Goal: Information Seeking & Learning: Learn about a topic

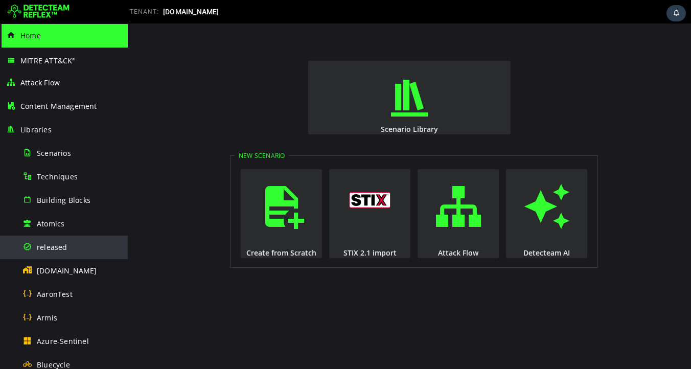
click at [60, 245] on span "released" at bounding box center [52, 247] width 31 height 10
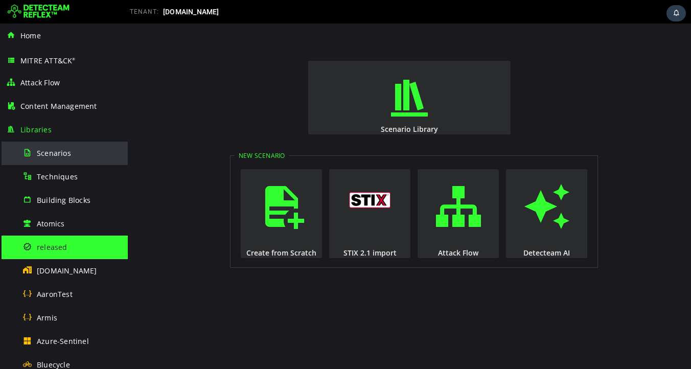
click at [58, 150] on span "Scenarios" at bounding box center [54, 153] width 34 height 10
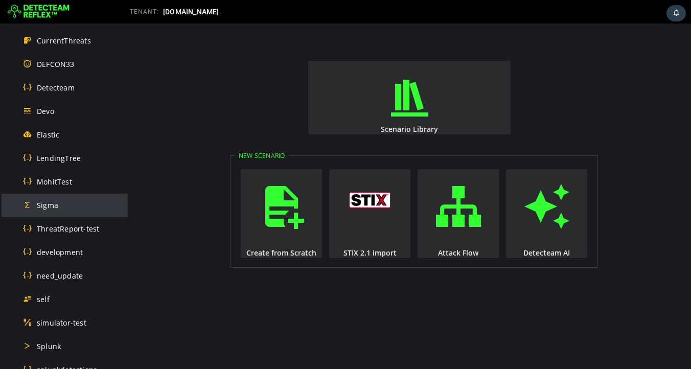
scroll to position [335, 0]
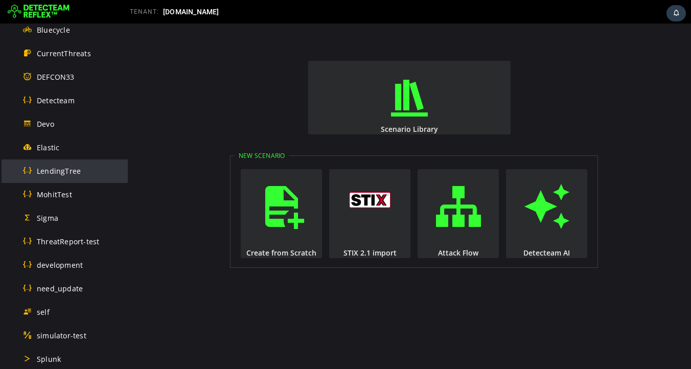
click at [59, 171] on span "LendingTree" at bounding box center [59, 171] width 44 height 10
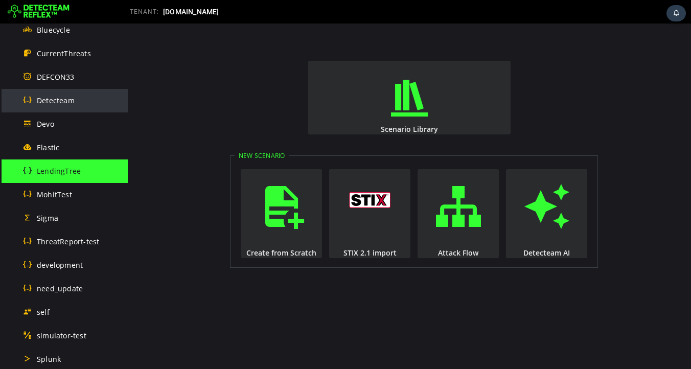
click at [65, 99] on span "Detecteam" at bounding box center [56, 101] width 38 height 10
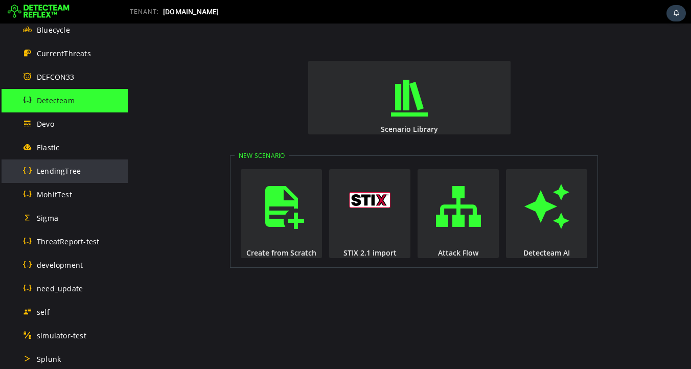
click at [53, 171] on span "LendingTree" at bounding box center [59, 171] width 44 height 10
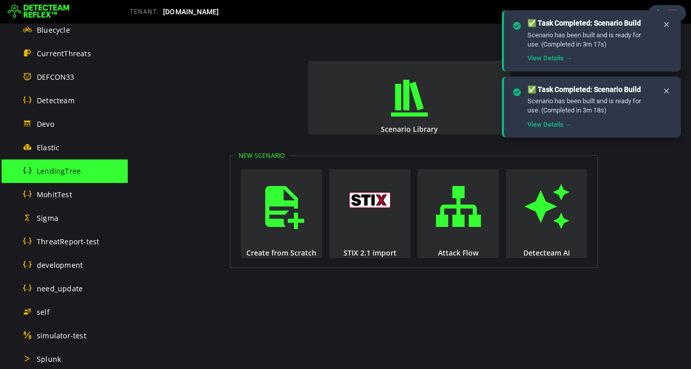
click at [420, 14] on div at bounding box center [547, 12] width 286 height 20
click at [668, 24] on icon at bounding box center [666, 24] width 8 height 9
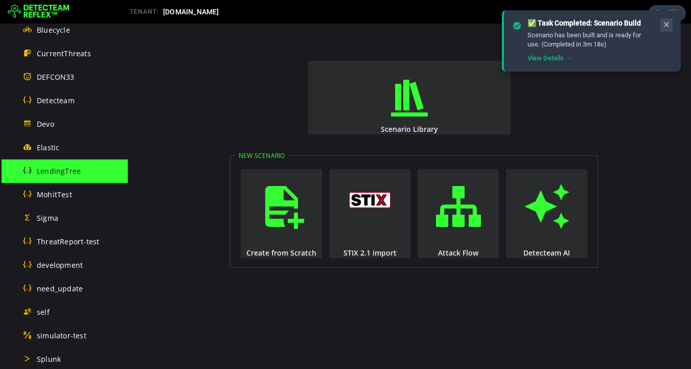
click at [664, 26] on icon at bounding box center [666, 24] width 8 height 9
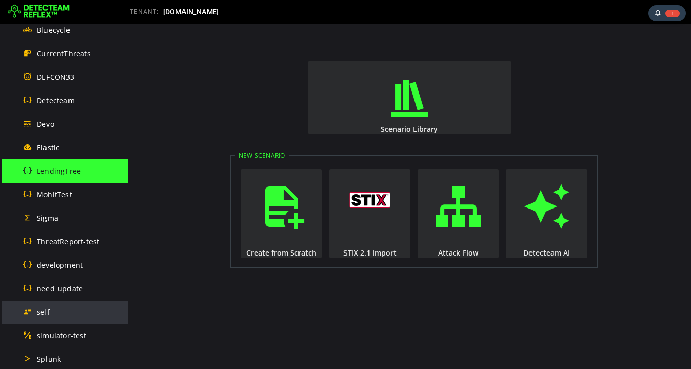
scroll to position [619, 0]
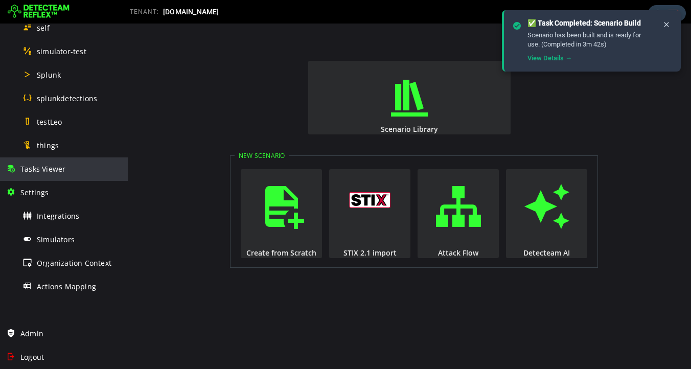
click at [36, 170] on span "Tasks Viewer" at bounding box center [42, 169] width 45 height 10
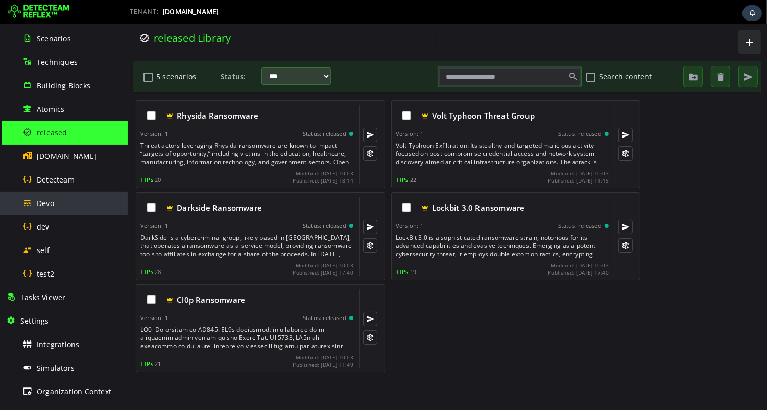
scroll to position [123, 0]
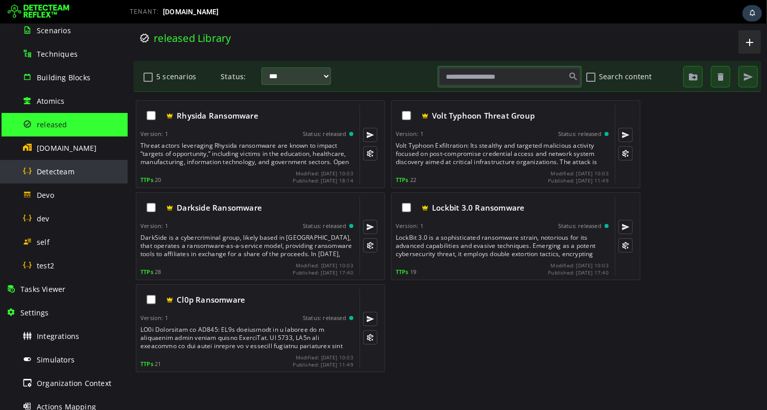
click at [66, 174] on span "Detecteam" at bounding box center [56, 172] width 38 height 10
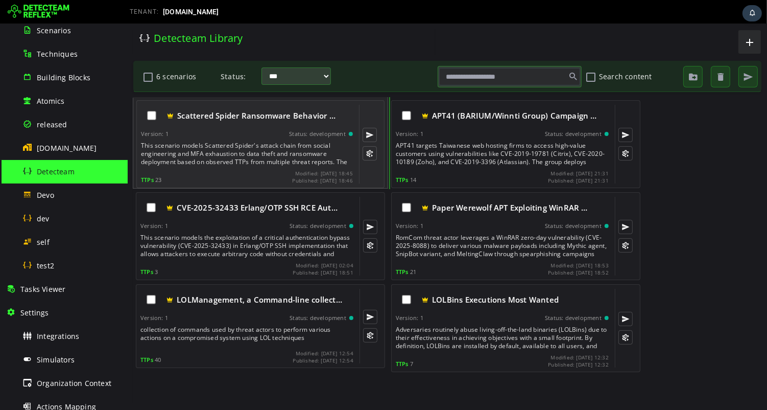
click at [225, 149] on div "This scenario models Scattered Spider's attack chain from social engineering an…" at bounding box center [248, 154] width 214 height 25
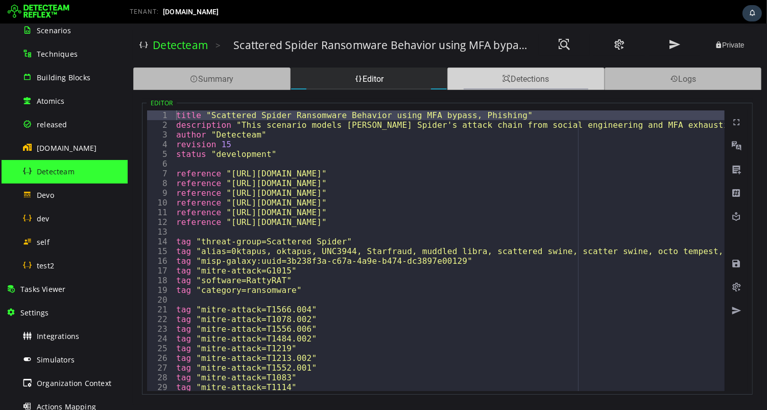
click at [564, 80] on div "Detections" at bounding box center [525, 78] width 157 height 22
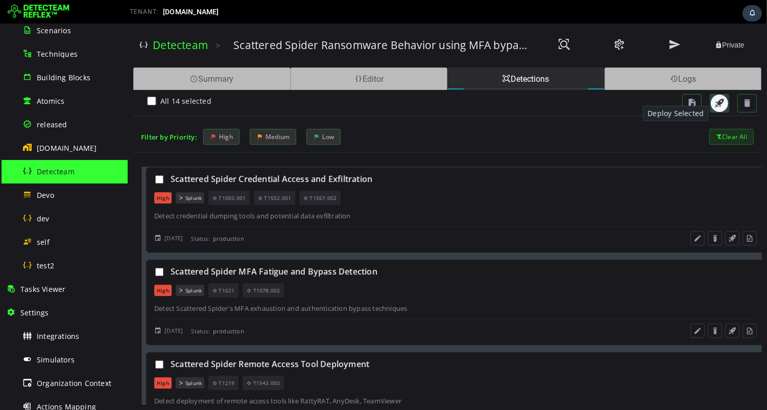
click at [716, 106] on span "button" at bounding box center [719, 103] width 10 height 10
click at [674, 45] on span at bounding box center [674, 45] width 12 height 14
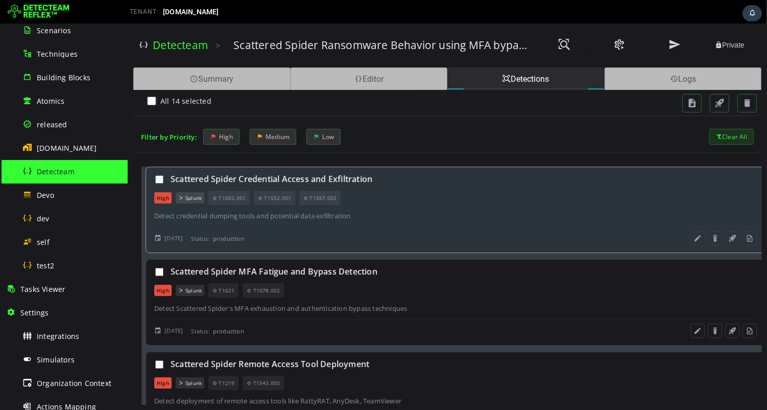
click at [457, 205] on div "Scattered Spider Credential Access and Exfiltration High Splunk T1003.001 T1552…" at bounding box center [455, 210] width 620 height 86
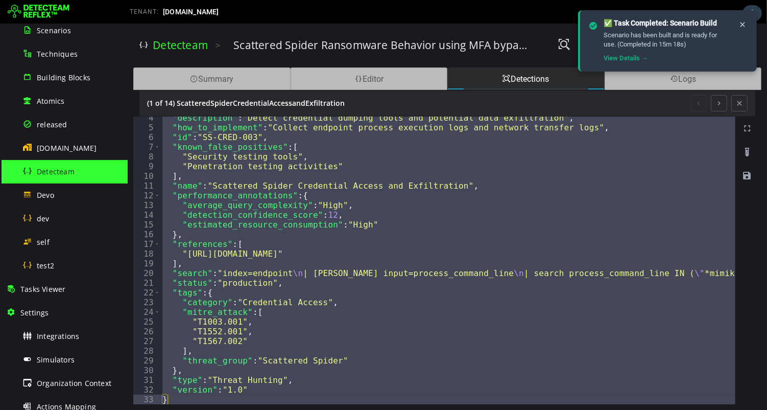
scroll to position [32, 0]
click at [741, 25] on icon at bounding box center [743, 24] width 8 height 9
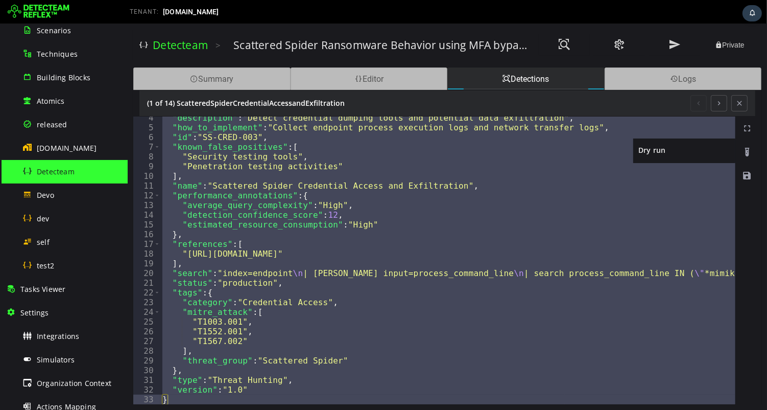
click at [748, 151] on span at bounding box center [747, 152] width 10 height 10
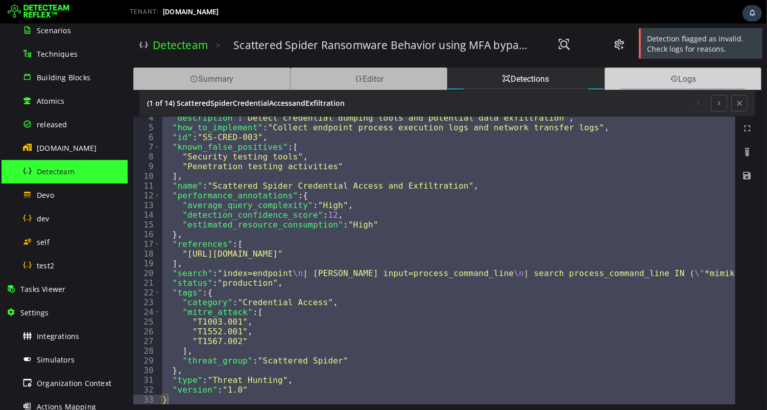
click at [658, 76] on div "Logs" at bounding box center [682, 78] width 157 height 22
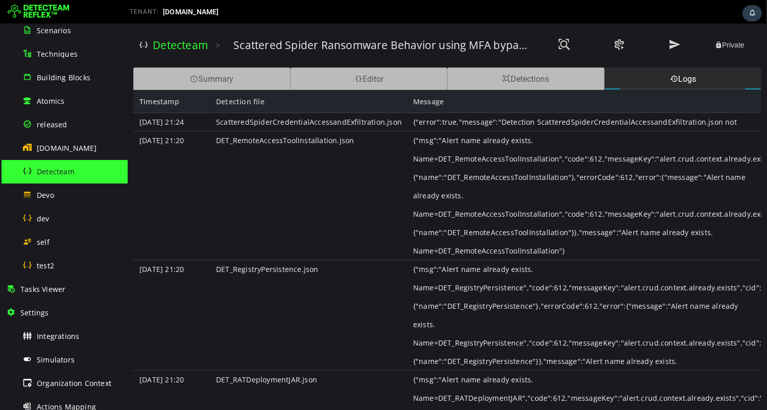
click at [298, 126] on div "ScatteredSpiderCredentialAccessandExfiltration.json" at bounding box center [307, 122] width 197 height 18
click at [505, 78] on span at bounding box center [506, 79] width 8 height 10
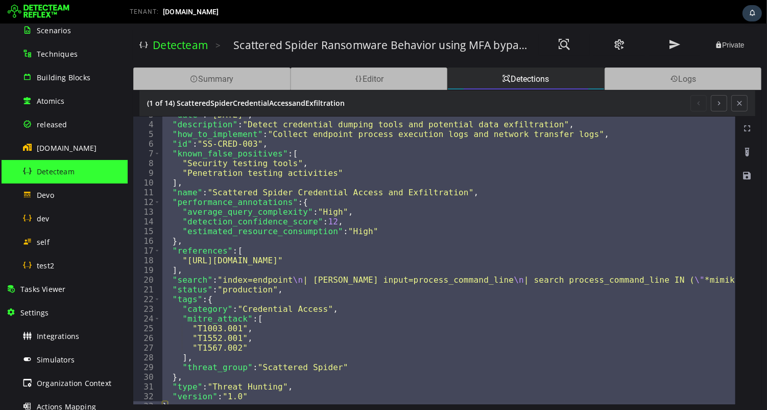
scroll to position [0, 0]
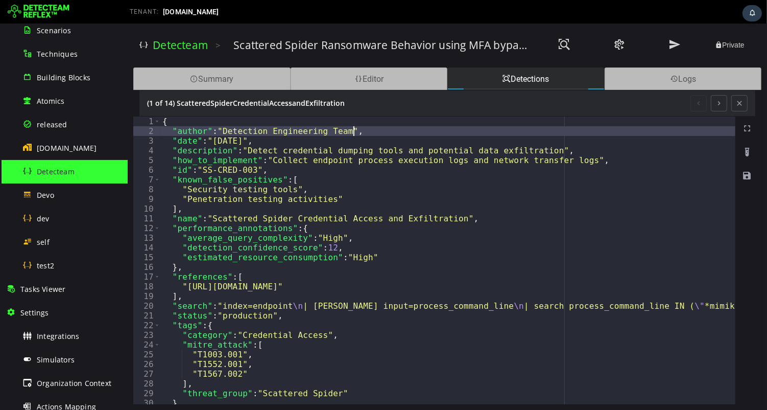
type textarea "**********"
click at [538, 90] on div "(1 of 14) ScatteredSpiderCredentialAccessandExfiltration" at bounding box center [447, 103] width 616 height 26
click at [516, 80] on div "Detections" at bounding box center [525, 78] width 157 height 22
click at [354, 75] on span at bounding box center [358, 79] width 8 height 10
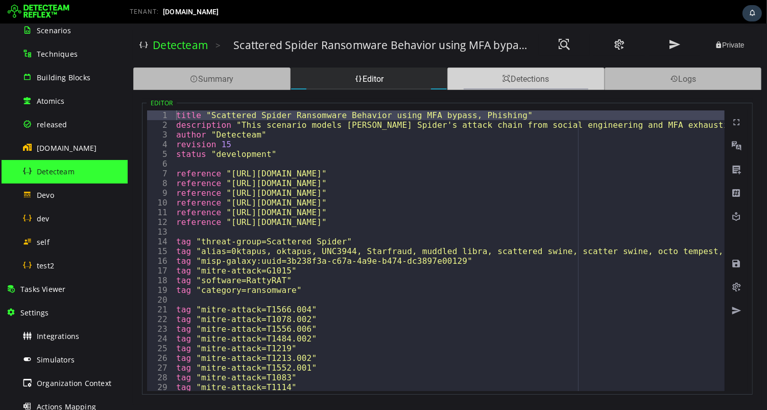
click at [506, 85] on div "Detections" at bounding box center [525, 78] width 157 height 22
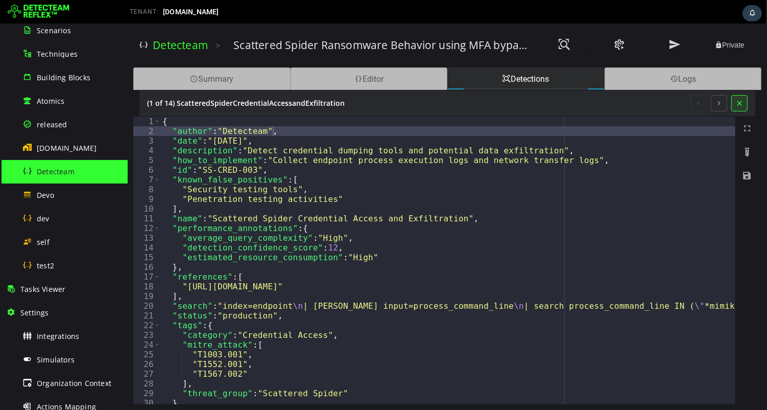
click at [742, 103] on button at bounding box center [739, 103] width 16 height 16
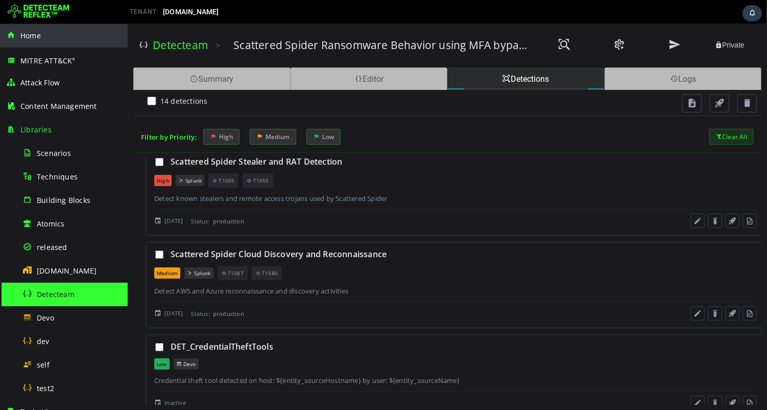
click at [31, 36] on span "Home" at bounding box center [30, 36] width 20 height 10
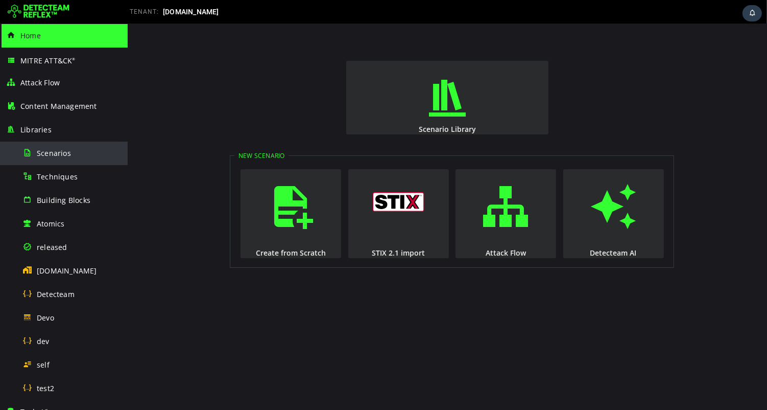
click at [59, 156] on span "Scenarios" at bounding box center [54, 153] width 34 height 10
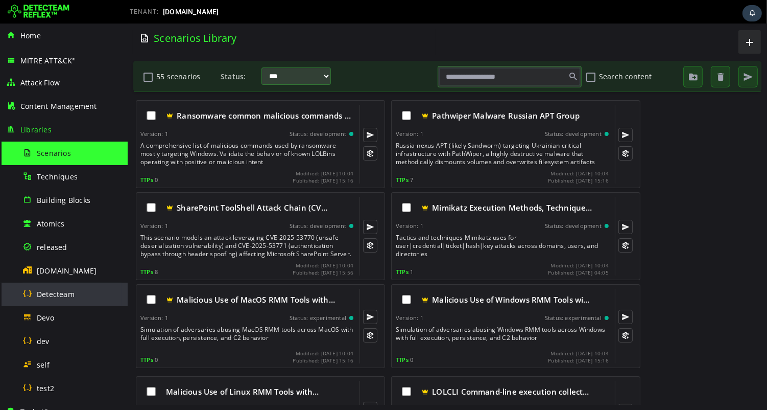
click at [57, 291] on span "Detecteam" at bounding box center [56, 294] width 38 height 10
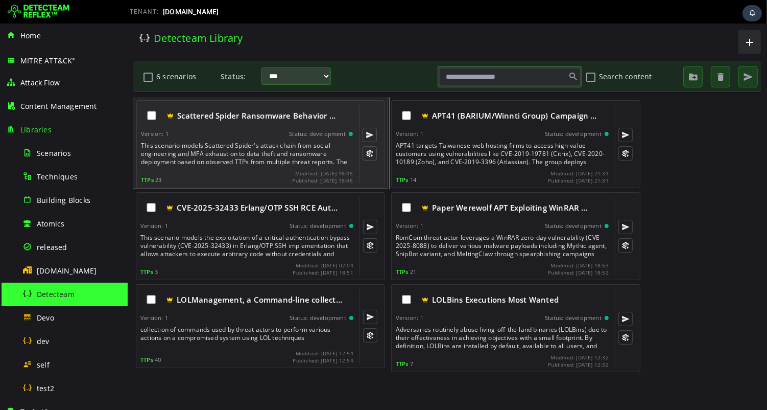
click at [224, 149] on div "This scenario models Scattered Spider's attack chain from social engineering an…" at bounding box center [248, 154] width 214 height 25
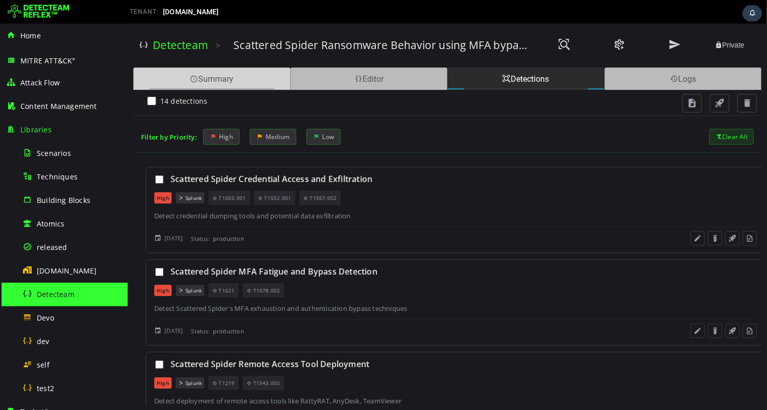
click at [239, 74] on div "Summary" at bounding box center [211, 78] width 157 height 22
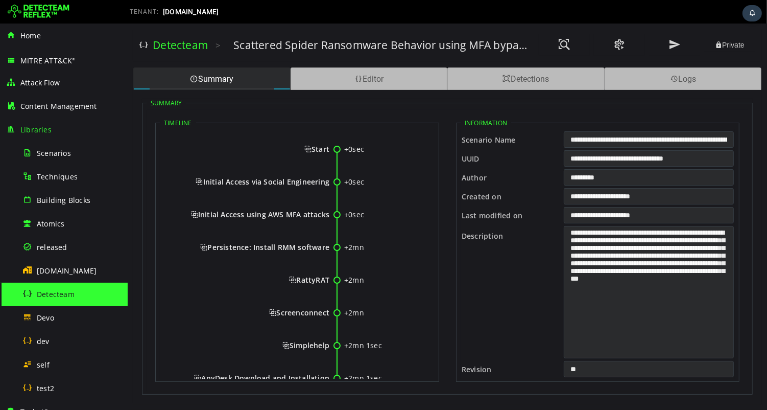
click at [199, 180] on span "Initial Access via Social Engineering" at bounding box center [262, 182] width 134 height 10
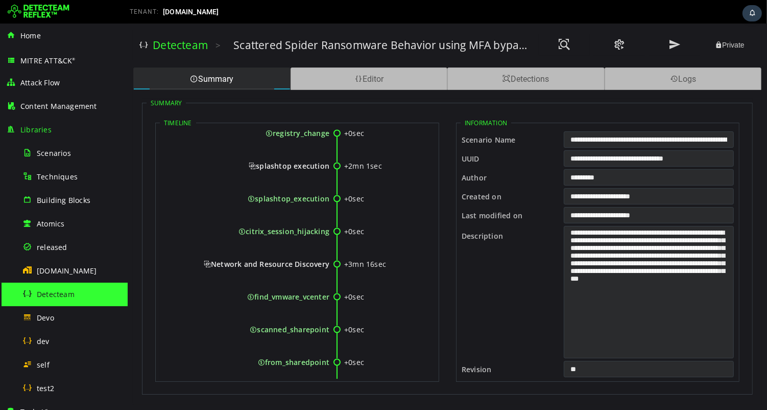
scroll to position [1518, 0]
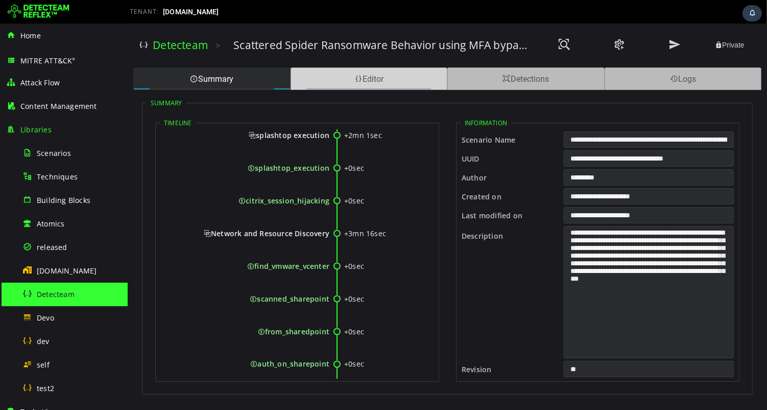
click at [392, 82] on div "Editor" at bounding box center [368, 78] width 157 height 22
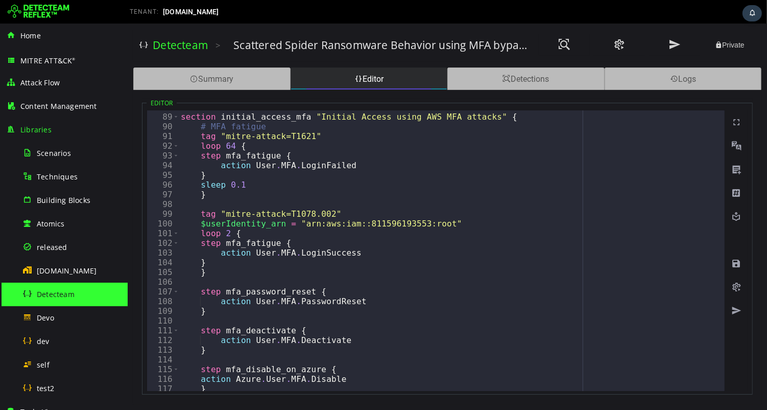
scroll to position [852, 0]
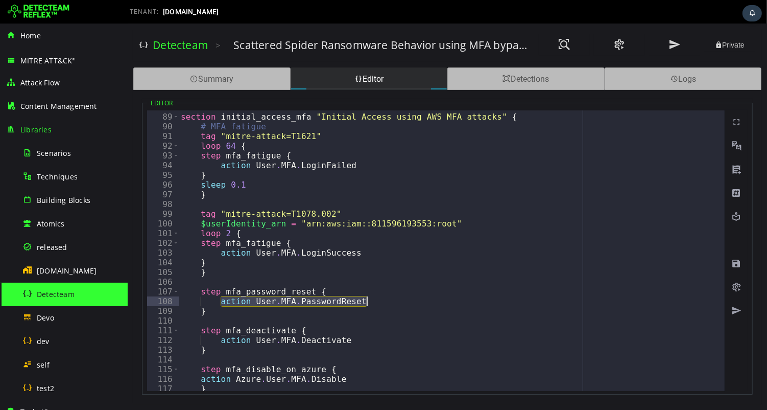
drag, startPoint x: 218, startPoint y: 301, endPoint x: 365, endPoint y: 303, distance: 146.6
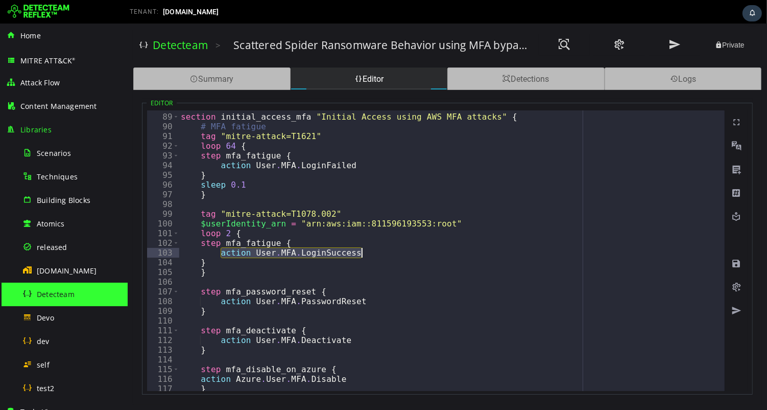
drag, startPoint x: 219, startPoint y: 254, endPoint x: 363, endPoint y: 255, distance: 144.1
type textarea "**********"
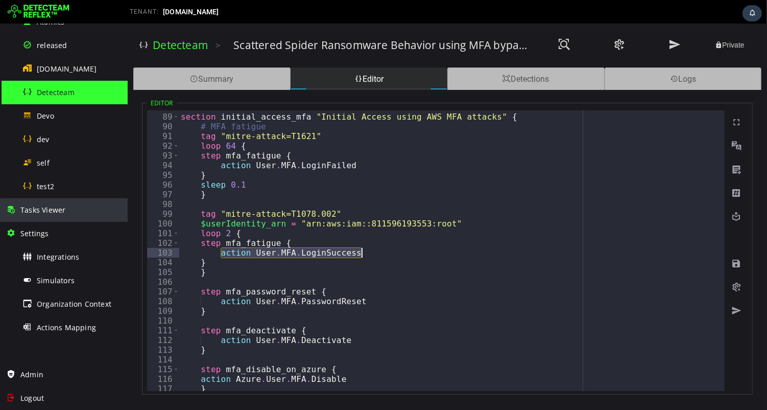
click at [50, 209] on span "Tasks Viewer" at bounding box center [42, 210] width 45 height 10
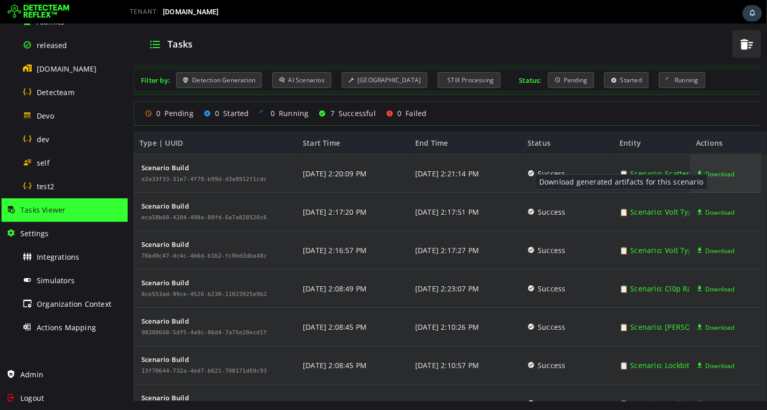
click at [712, 174] on span "Download" at bounding box center [720, 174] width 30 height 38
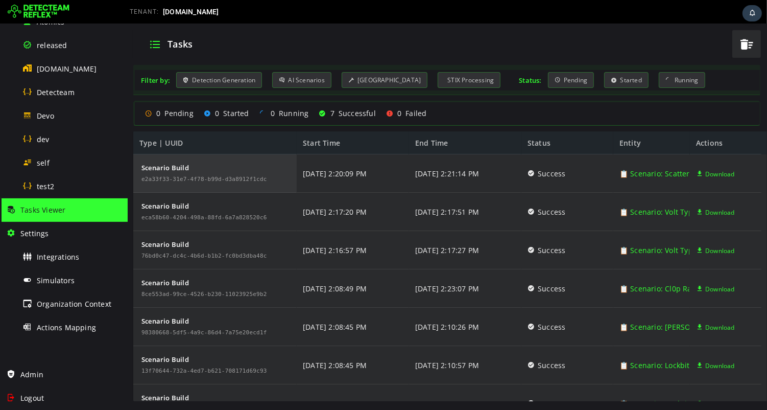
drag, startPoint x: 268, startPoint y: 180, endPoint x: 138, endPoint y: 180, distance: 129.3
click at [139, 180] on div "Scenario Build e2a33f33-31e7-4f78-b99d-d3a8912f1cdc" at bounding box center [204, 173] width 130 height 38
copy div "e2a33f33-31e7-4f78-b99d-d3a8912f1cdc"
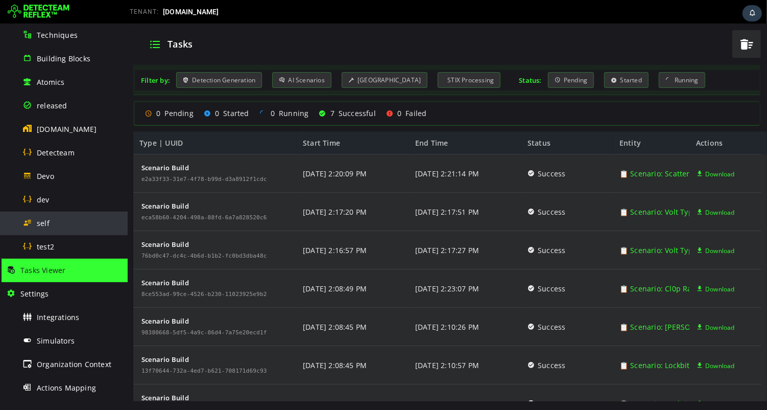
scroll to position [133, 0]
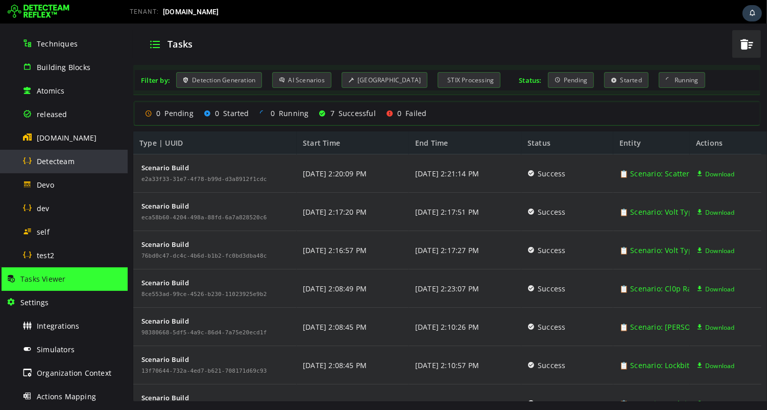
click at [67, 162] on span "Detecteam" at bounding box center [56, 161] width 38 height 10
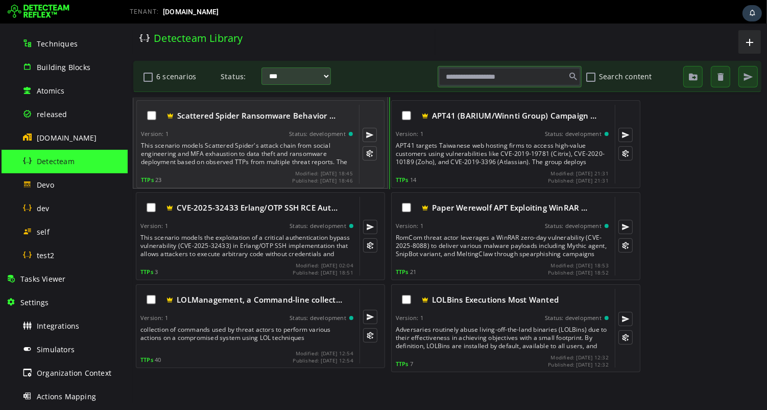
click at [214, 150] on div "This scenario models Scattered Spider's attack chain from social engineering an…" at bounding box center [248, 154] width 214 height 25
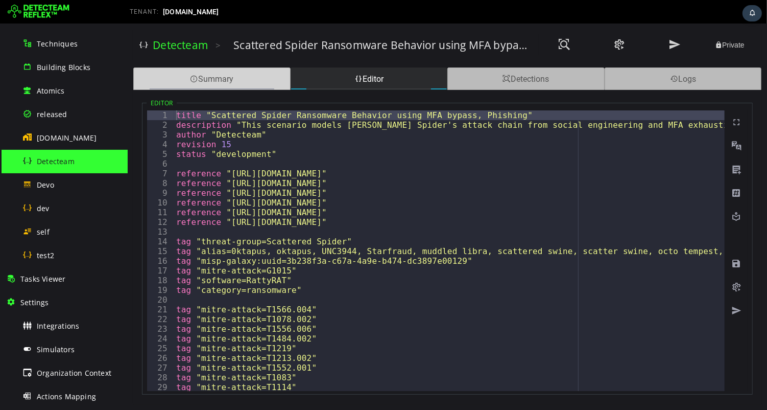
click at [260, 85] on div "Summary" at bounding box center [211, 78] width 157 height 22
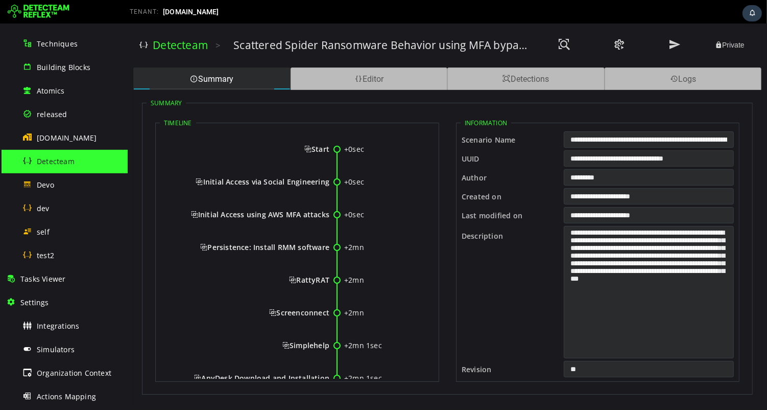
click at [639, 158] on input "**********" at bounding box center [649, 158] width 170 height 16
